Goal: Information Seeking & Learning: Learn about a topic

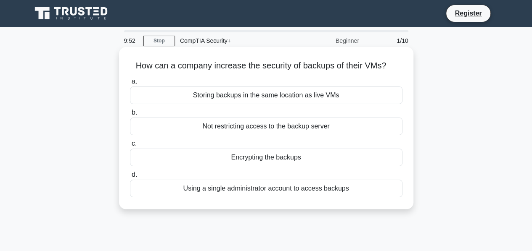
click at [251, 193] on div "Using a single administrator account to access backups" at bounding box center [266, 189] width 272 height 18
click at [130, 178] on input "d. Using a single administrator account to access backups" at bounding box center [130, 174] width 0 height 5
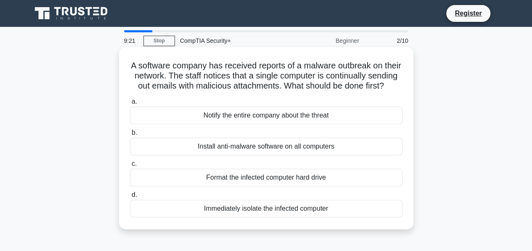
click at [269, 218] on div "Immediately isolate the infected computer" at bounding box center [266, 209] width 272 height 18
click at [130, 198] on input "d. Immediately isolate the infected computer" at bounding box center [130, 194] width 0 height 5
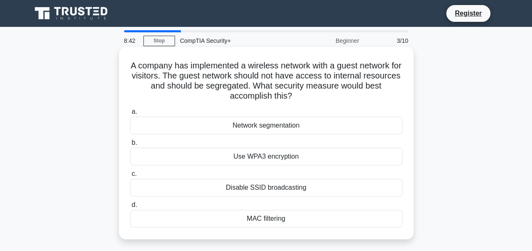
click at [259, 127] on div "Network segmentation" at bounding box center [266, 126] width 272 height 18
click at [130, 115] on input "a. Network segmentation" at bounding box center [130, 111] width 0 height 5
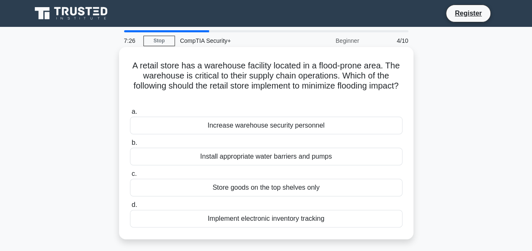
click at [255, 160] on div "Install appropriate water barriers and pumps" at bounding box center [266, 157] width 272 height 18
click at [130, 146] on input "b. Install appropriate water barriers and pumps" at bounding box center [130, 142] width 0 height 5
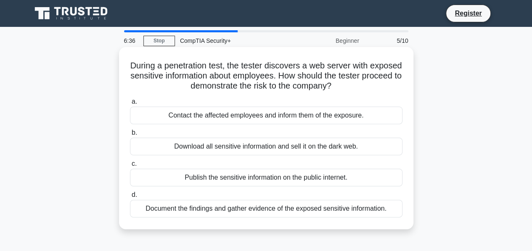
click at [243, 211] on div "Document the findings and gather evidence of the exposed sensitive information." at bounding box center [266, 209] width 272 height 18
click at [130, 198] on input "d. Document the findings and gather evidence of the exposed sensitive informati…" at bounding box center [130, 194] width 0 height 5
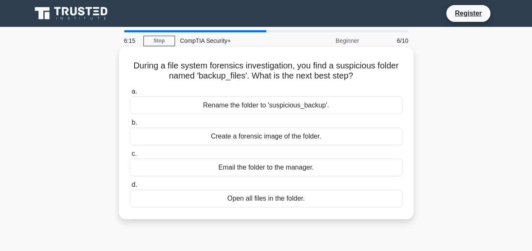
click at [260, 137] on div "Create a forensic image of the folder." at bounding box center [266, 137] width 272 height 18
click at [130, 126] on input "b. Create a forensic image of the folder." at bounding box center [130, 122] width 0 height 5
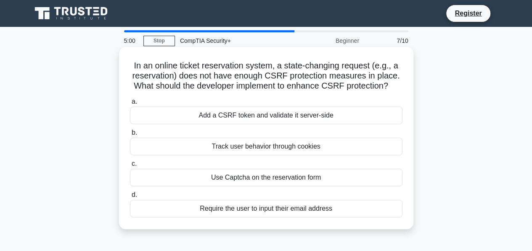
click at [239, 115] on div "Add a CSRF token and validate it server-side" at bounding box center [266, 116] width 272 height 18
click at [130, 105] on input "a. Add a CSRF token and validate it server-side" at bounding box center [130, 101] width 0 height 5
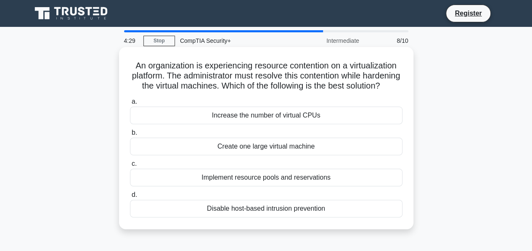
click at [260, 184] on div "Implement resource pools and reservations" at bounding box center [266, 178] width 272 height 18
click at [130, 167] on input "c. Implement resource pools and reservations" at bounding box center [130, 163] width 0 height 5
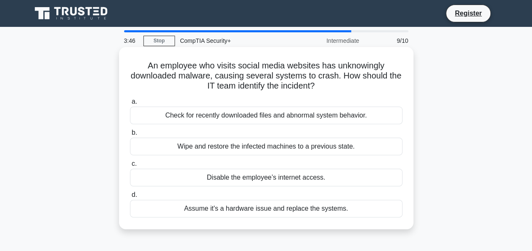
click at [236, 116] on div "Check for recently downloaded files and abnormal system behavior." at bounding box center [266, 116] width 272 height 18
click at [130, 105] on input "a. Check for recently downloaded files and abnormal system behavior." at bounding box center [130, 101] width 0 height 5
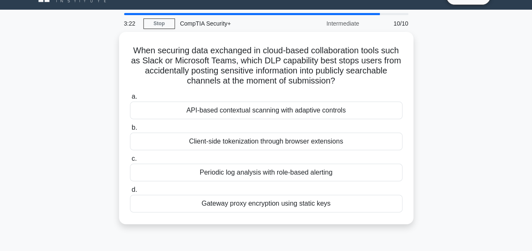
scroll to position [26, 0]
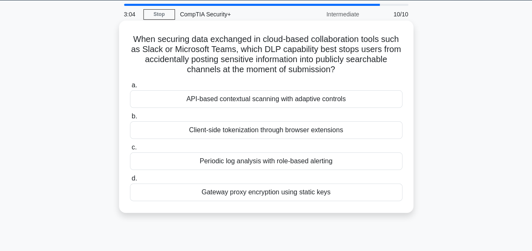
click at [244, 129] on div "Client-side tokenization through browser extensions" at bounding box center [266, 130] width 272 height 18
click at [130, 119] on input "b. Client-side tokenization through browser extensions" at bounding box center [130, 116] width 0 height 5
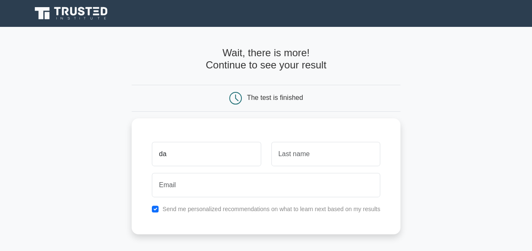
type input "d"
type input "[PERSON_NAME]"
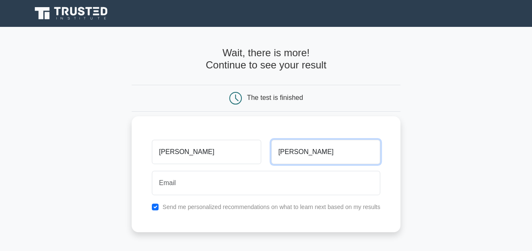
type input "[PERSON_NAME]"
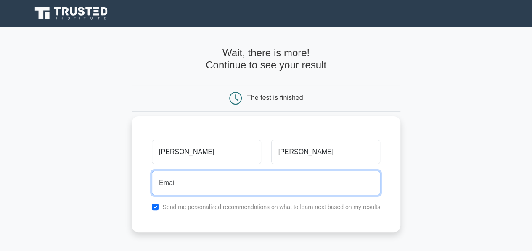
click at [213, 175] on input "email" at bounding box center [266, 183] width 228 height 24
type input "daviddrocha165@gmail.com"
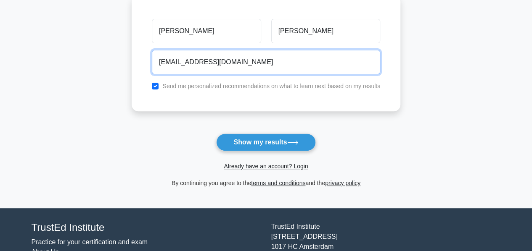
scroll to position [120, 0]
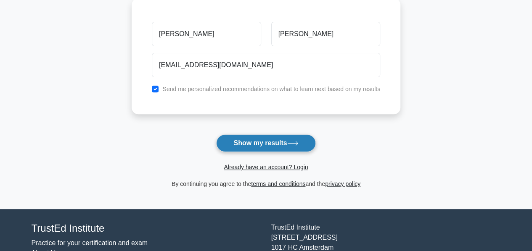
click at [258, 145] on button "Show my results" at bounding box center [265, 143] width 99 height 18
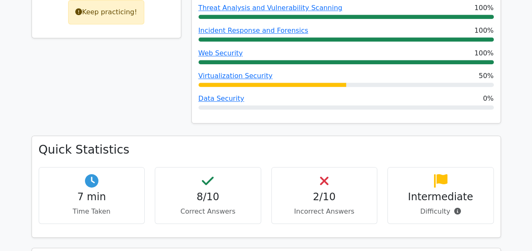
scroll to position [430, 0]
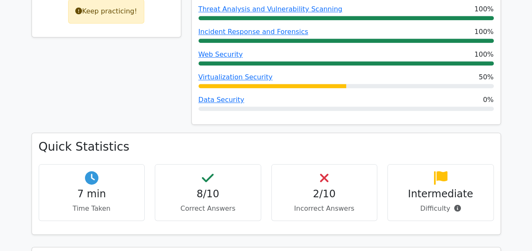
click at [314, 204] on p "Incorrect Answers" at bounding box center [324, 209] width 92 height 10
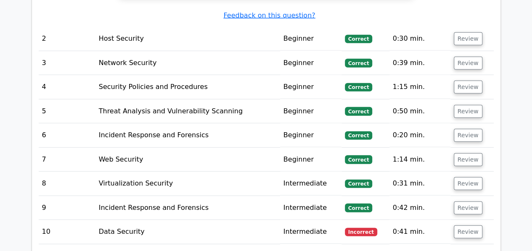
scroll to position [1020, 0]
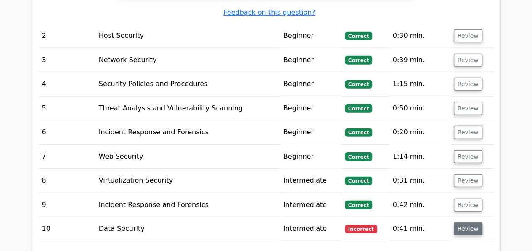
click at [467, 223] on button "Review" at bounding box center [467, 229] width 29 height 13
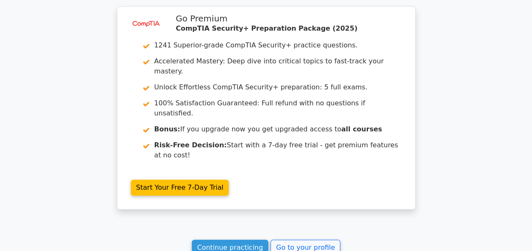
scroll to position [1726, 0]
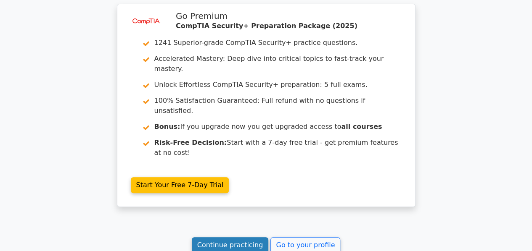
click at [229, 237] on link "Continue practicing" at bounding box center [230, 245] width 77 height 16
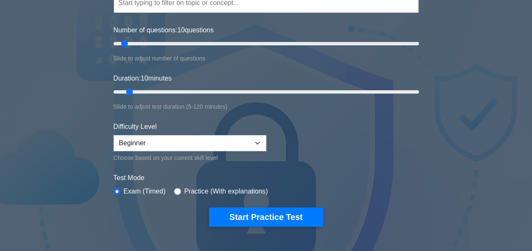
scroll to position [99, 0]
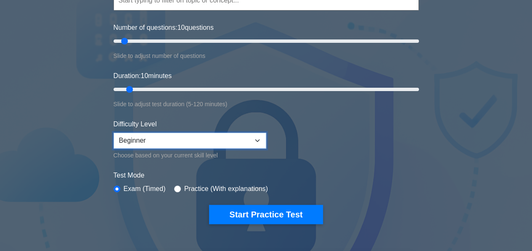
click at [257, 142] on select "Beginner Intermediate Expert" at bounding box center [189, 141] width 153 height 16
select select "intermediate"
click at [113, 133] on select "Beginner Intermediate Expert" at bounding box center [189, 141] width 153 height 16
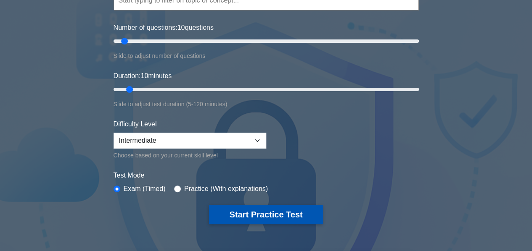
click at [265, 212] on button "Start Practice Test" at bounding box center [265, 214] width 113 height 19
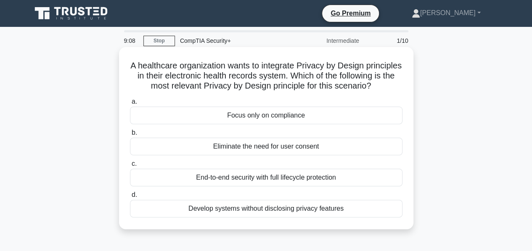
click at [233, 187] on div "End-to-end security with full lifecycle protection" at bounding box center [266, 178] width 272 height 18
click at [130, 167] on input "c. End-to-end security with full lifecycle protection" at bounding box center [130, 163] width 0 height 5
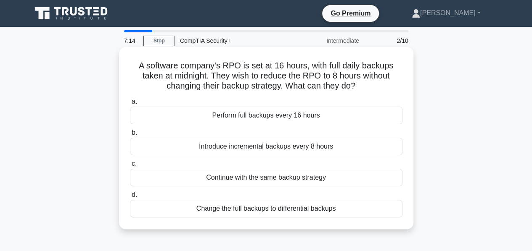
click at [256, 149] on div "Introduce incremental backups every 8 hours" at bounding box center [266, 147] width 272 height 18
click at [130, 136] on input "b. Introduce incremental backups every 8 hours" at bounding box center [130, 132] width 0 height 5
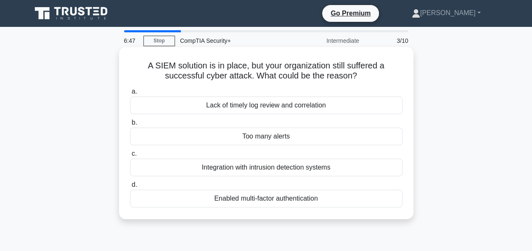
click at [243, 165] on div "Integration with intrusion detection systems" at bounding box center [266, 168] width 272 height 18
click at [130, 157] on input "c. Integration with intrusion detection systems" at bounding box center [130, 153] width 0 height 5
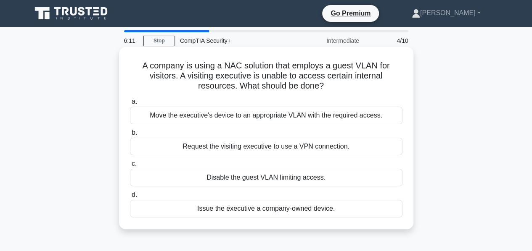
click at [252, 116] on div "Move the executive's device to an appropriate VLAN with the required access." at bounding box center [266, 116] width 272 height 18
click at [130, 105] on input "a. Move the executive's device to an appropriate VLAN with the required access." at bounding box center [130, 101] width 0 height 5
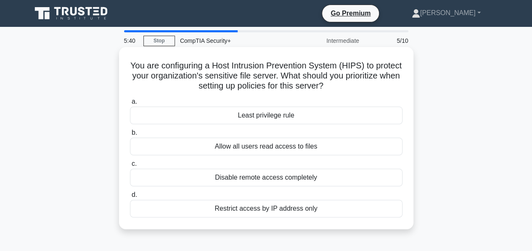
click at [250, 180] on div "Disable remote access completely" at bounding box center [266, 178] width 272 height 18
click at [130, 167] on input "c. Disable remote access completely" at bounding box center [130, 163] width 0 height 5
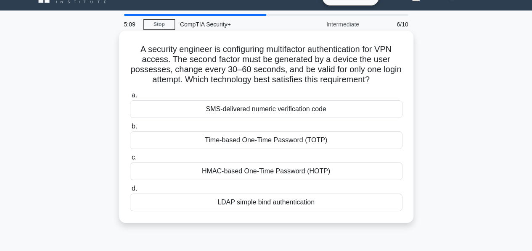
scroll to position [18, 0]
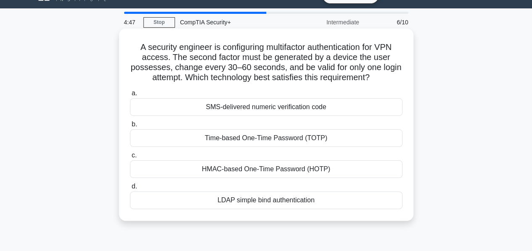
click at [244, 138] on div "Time-based One-Time Password (TOTP)" at bounding box center [266, 138] width 272 height 18
click at [130, 127] on input "b. Time-based One-Time Password (TOTP)" at bounding box center [130, 124] width 0 height 5
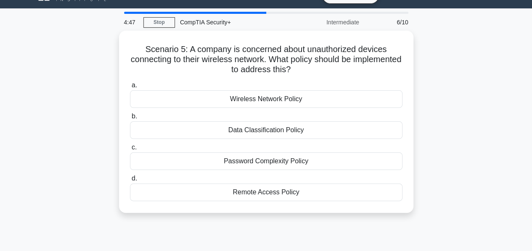
scroll to position [0, 0]
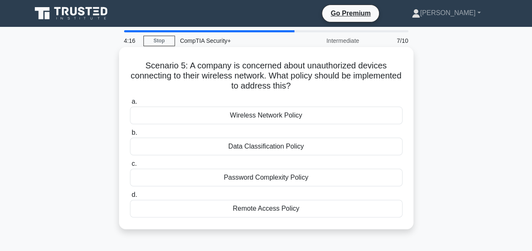
click at [268, 117] on div "Wireless Network Policy" at bounding box center [266, 116] width 272 height 18
click at [130, 105] on input "a. Wireless Network Policy" at bounding box center [130, 101] width 0 height 5
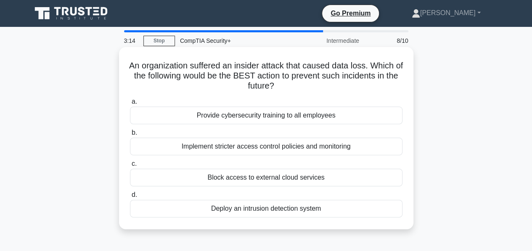
click at [236, 149] on div "Implement stricter access control policies and monitoring" at bounding box center [266, 147] width 272 height 18
click at [130, 136] on input "b. Implement stricter access control policies and monitoring" at bounding box center [130, 132] width 0 height 5
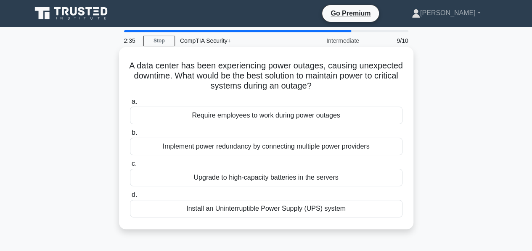
click at [253, 209] on div "Install an Uninterruptible Power Supply (UPS) system" at bounding box center [266, 209] width 272 height 18
click at [130, 198] on input "d. Install an Uninterruptible Power Supply (UPS) system" at bounding box center [130, 194] width 0 height 5
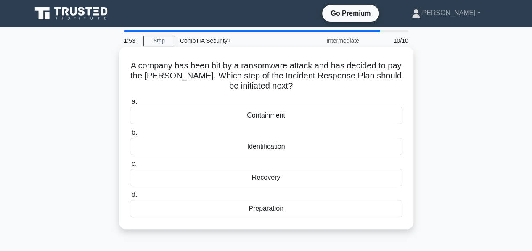
click at [257, 179] on div "Recovery" at bounding box center [266, 178] width 272 height 18
click at [130, 167] on input "c. Recovery" at bounding box center [130, 163] width 0 height 5
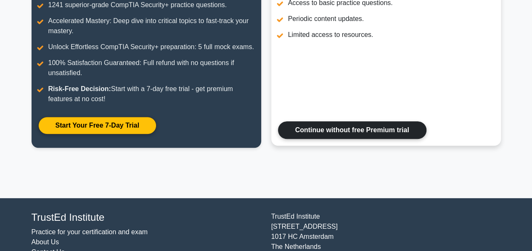
scroll to position [188, 0]
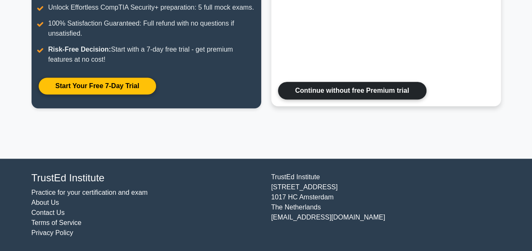
click at [317, 92] on link "Continue without free Premium trial" at bounding box center [352, 91] width 148 height 18
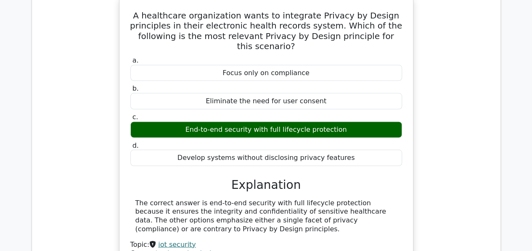
scroll to position [761, 0]
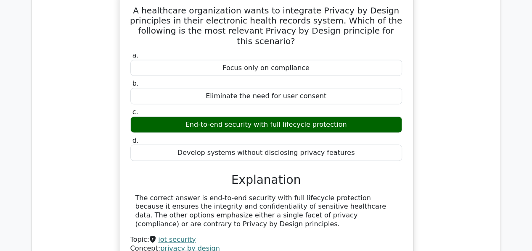
drag, startPoint x: 398, startPoint y: 160, endPoint x: 196, endPoint y: 188, distance: 204.0
click at [196, 194] on div "The correct answer is end-to-end security with full lifecycle protection becaus…" at bounding box center [265, 211] width 261 height 35
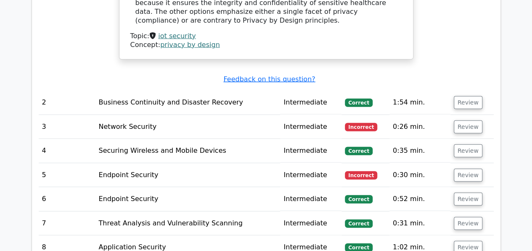
scroll to position [964, 0]
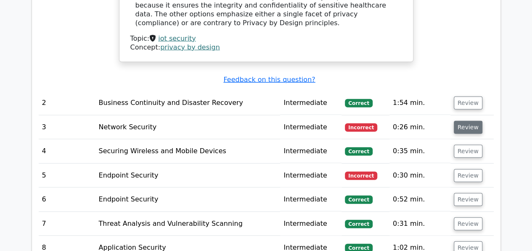
click at [461, 121] on button "Review" at bounding box center [467, 127] width 29 height 13
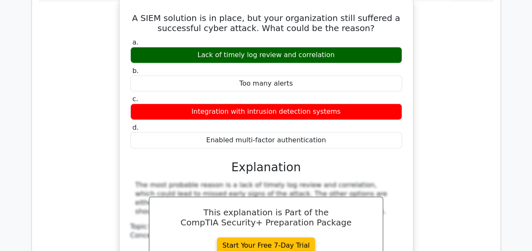
scroll to position [1104, 0]
click at [438, 104] on div "A SIEM solution is in place, but your organization still suffered a successful …" at bounding box center [266, 159] width 455 height 320
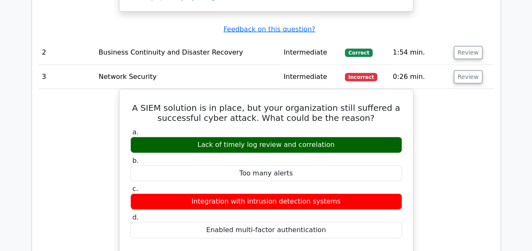
scroll to position [1015, 0]
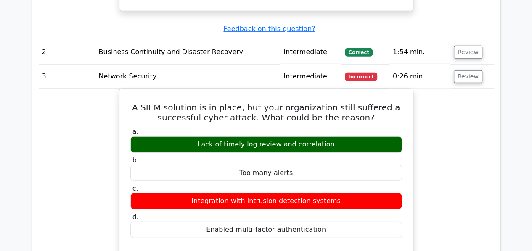
click at [442, 89] on div "A SIEM solution is in place, but your organization still suffered a successful …" at bounding box center [266, 249] width 455 height 320
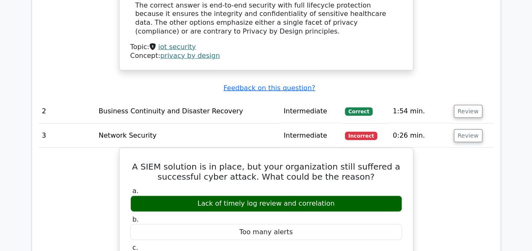
scroll to position [948, 0]
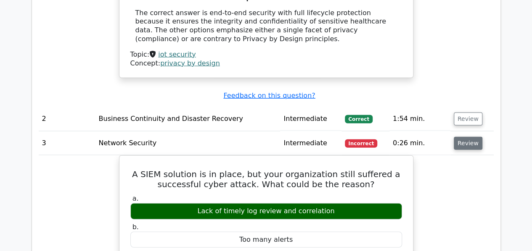
click at [462, 137] on button "Review" at bounding box center [467, 143] width 29 height 13
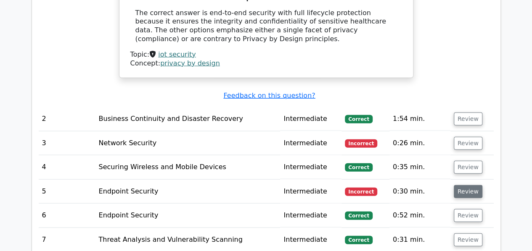
click at [467, 185] on button "Review" at bounding box center [467, 191] width 29 height 13
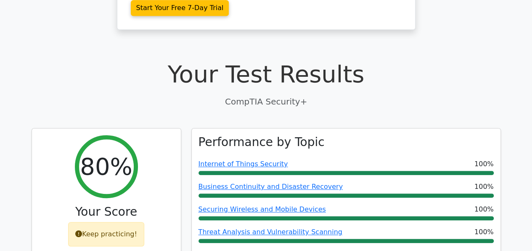
scroll to position [211, 0]
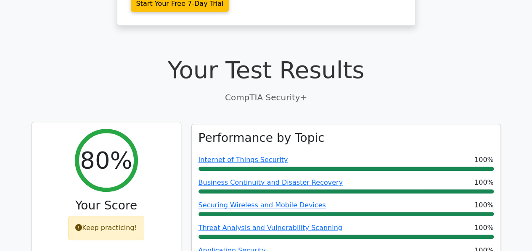
click at [96, 216] on div "Keep practicing!" at bounding box center [106, 228] width 76 height 24
click at [86, 216] on div "Keep practicing!" at bounding box center [106, 228] width 76 height 24
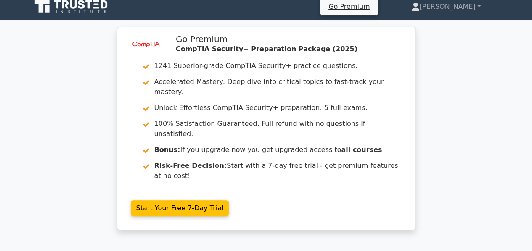
scroll to position [3, 0]
